Goal: Transaction & Acquisition: Purchase product/service

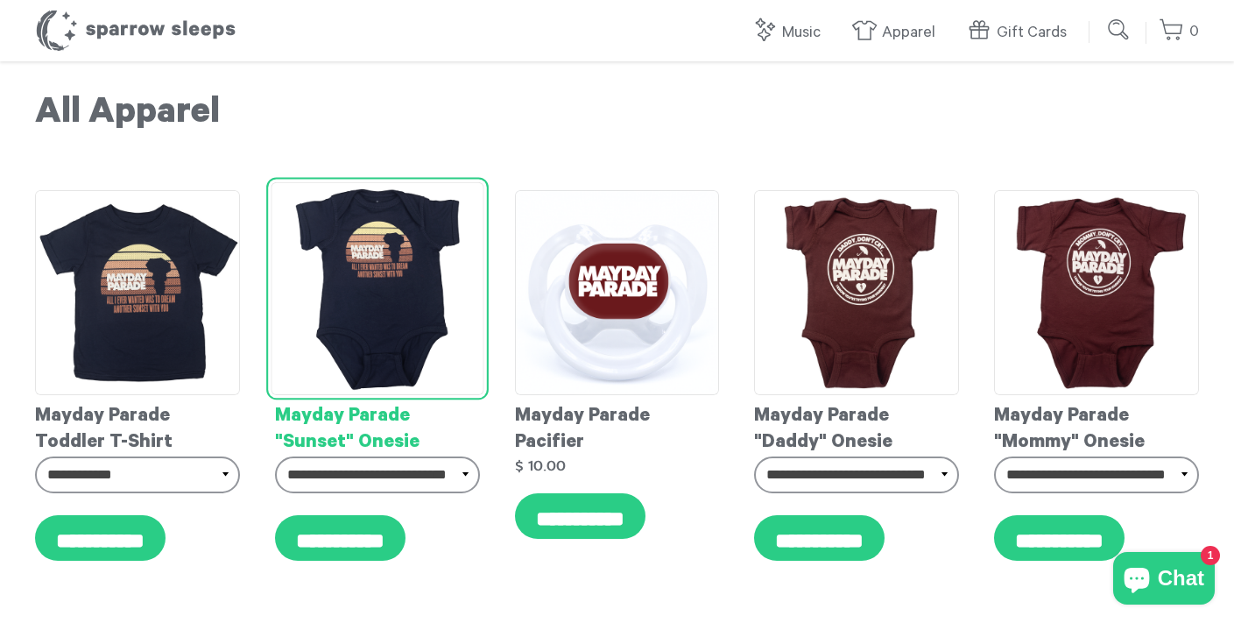
scroll to position [4, 0]
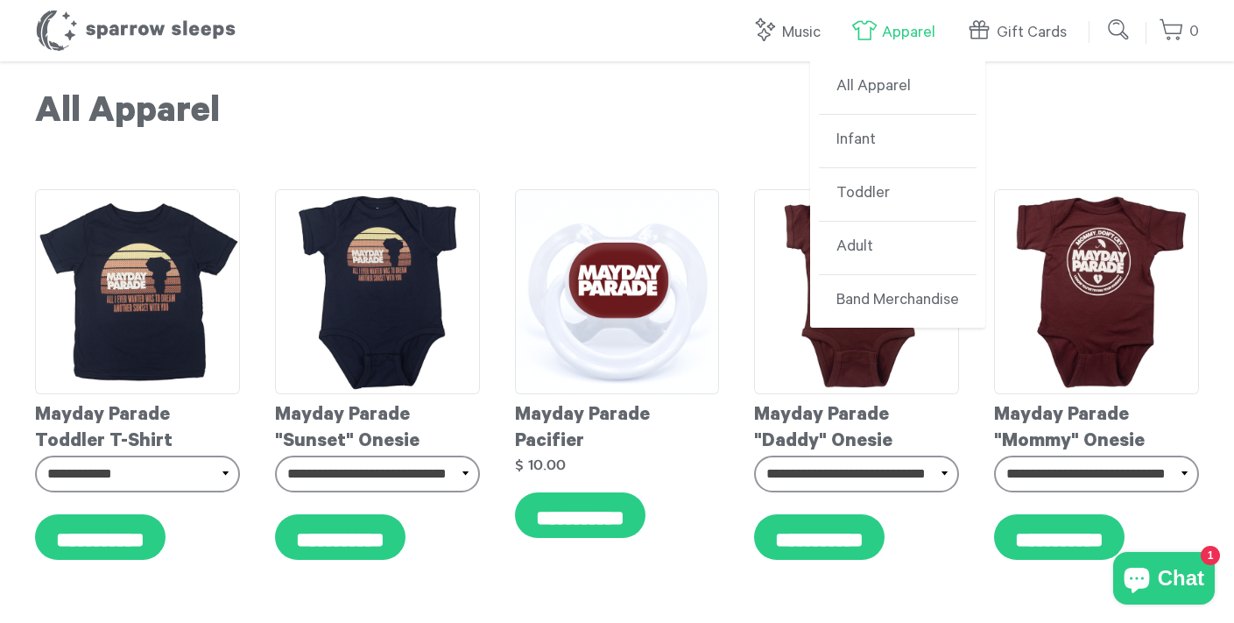
click at [881, 31] on link "Apparel" at bounding box center [897, 33] width 93 height 38
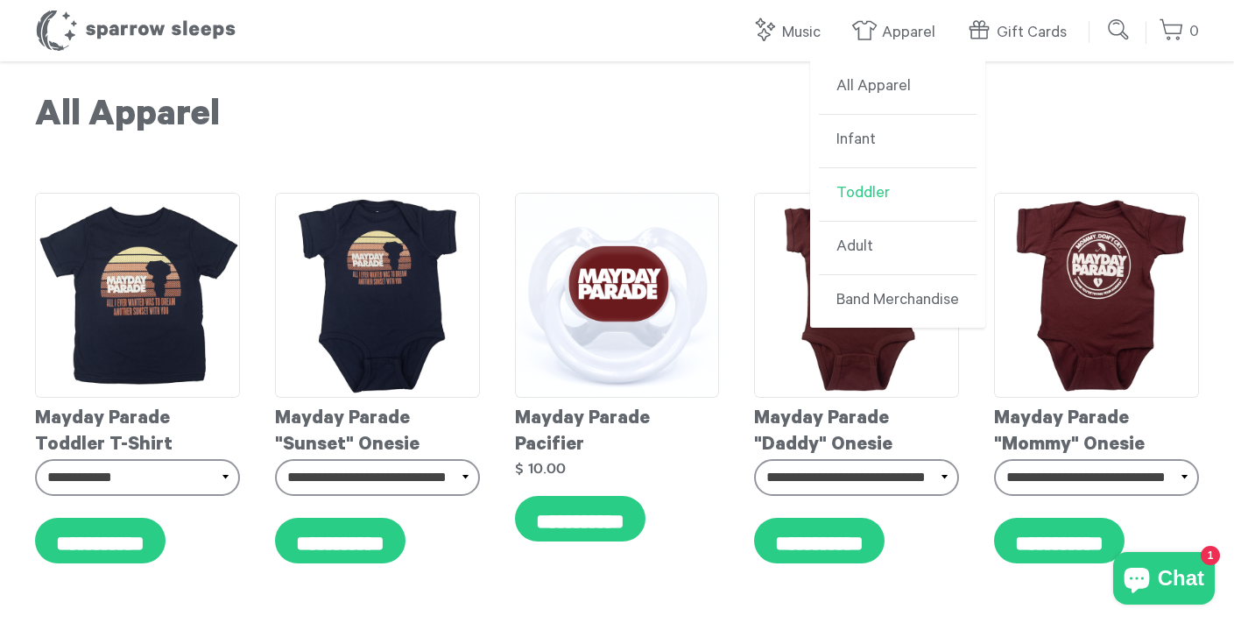
click at [874, 198] on link "Toddler" at bounding box center [898, 194] width 158 height 53
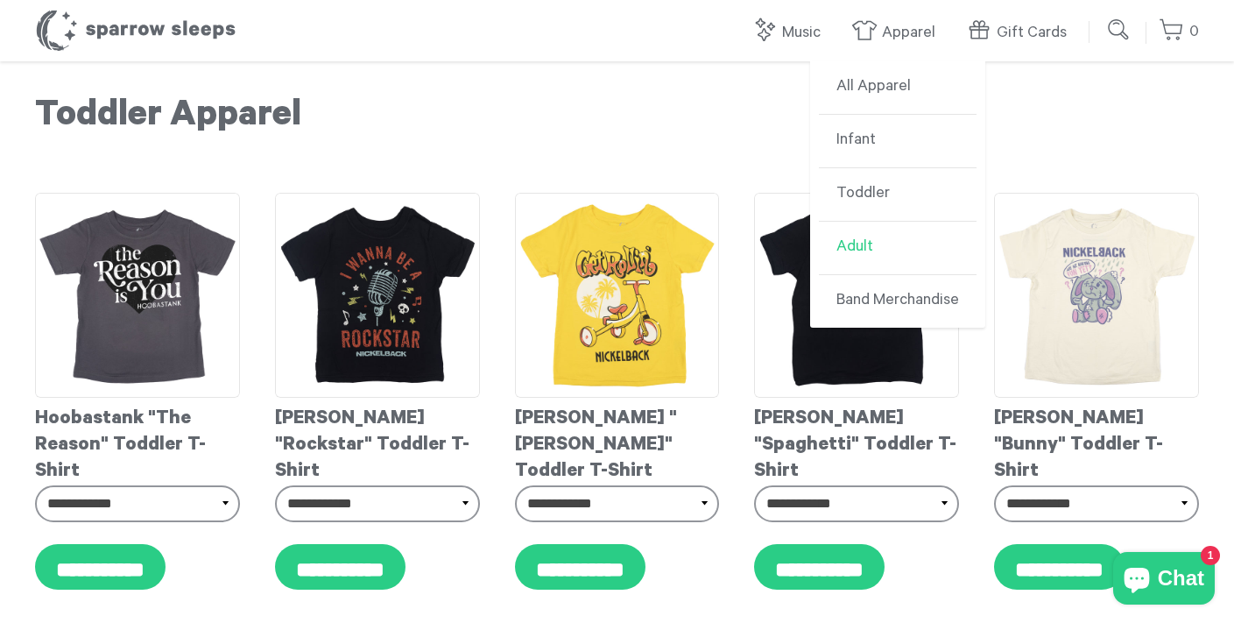
click at [865, 247] on link "Adult" at bounding box center [898, 248] width 158 height 53
